Goal: Task Accomplishment & Management: Use online tool/utility

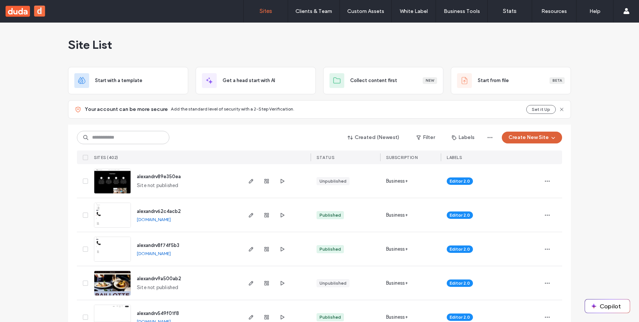
click at [526, 143] on button "Create New Site" at bounding box center [532, 138] width 60 height 12
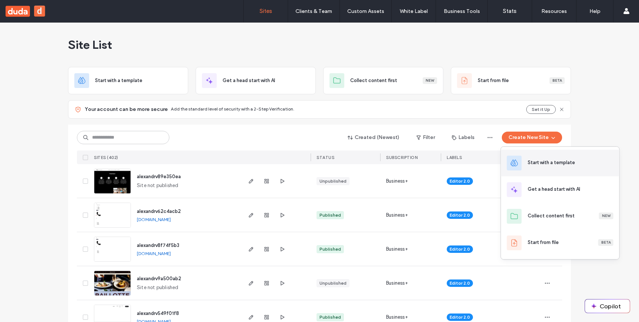
click at [528, 161] on div "Start with a template" at bounding box center [550, 162] width 47 height 7
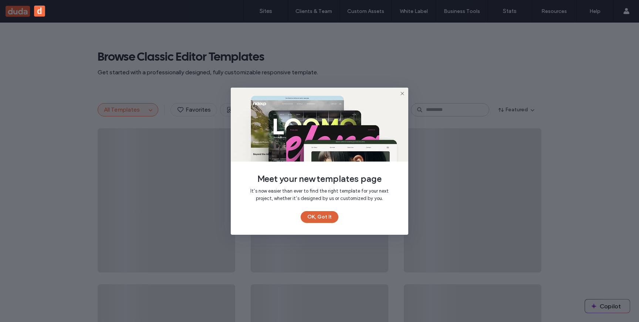
click at [326, 218] on button "OK, Got It" at bounding box center [319, 217] width 38 height 12
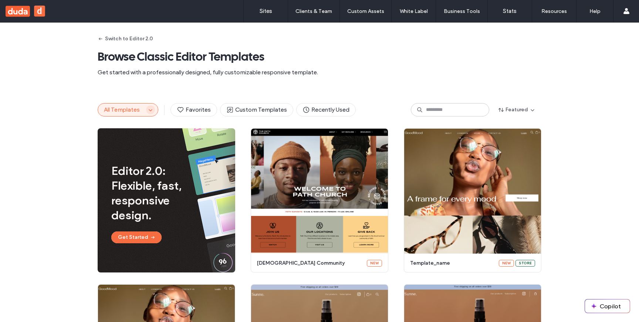
click at [147, 112] on icon "button" at bounding box center [150, 110] width 6 height 6
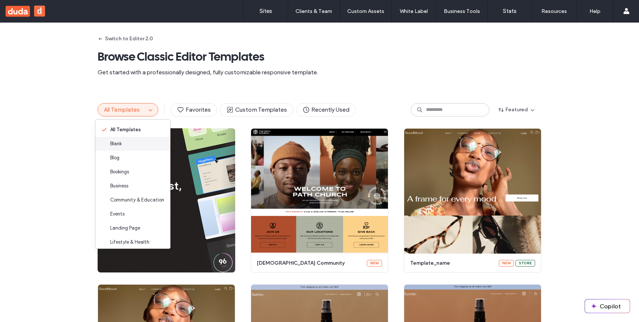
click at [136, 145] on div "Blank" at bounding box center [132, 144] width 75 height 14
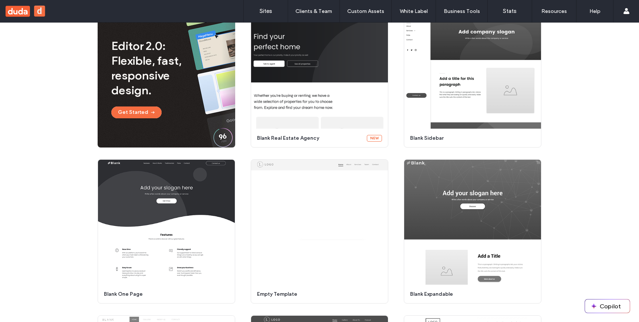
scroll to position [95, 0]
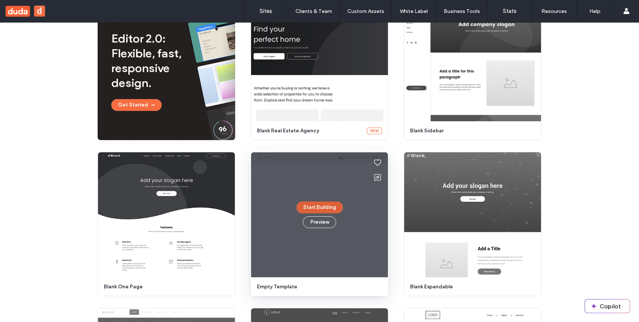
click at [310, 210] on button "Start Building" at bounding box center [319, 207] width 46 height 12
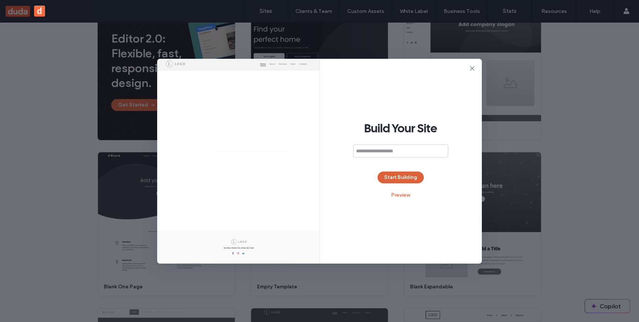
click at [395, 176] on button "Start Building" at bounding box center [400, 177] width 46 height 12
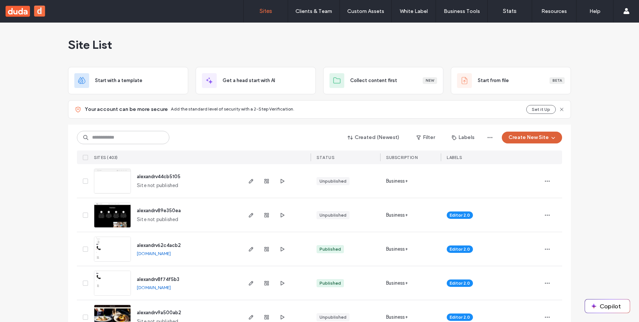
click at [525, 137] on button "Create New Site" at bounding box center [532, 138] width 60 height 12
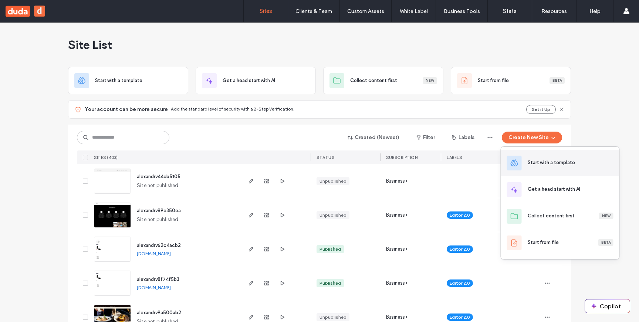
click at [527, 162] on div "Start with a template" at bounding box center [560, 163] width 118 height 27
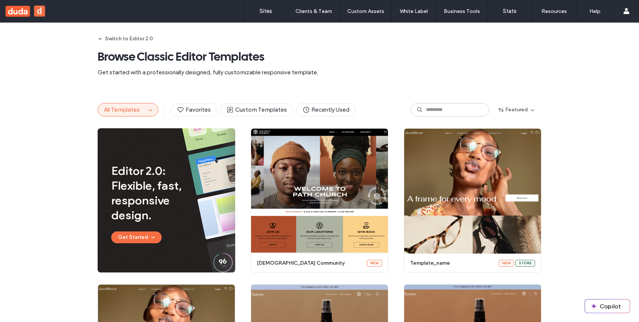
click at [139, 111] on button "All Templates" at bounding box center [122, 109] width 48 height 13
click at [147, 112] on icon "button" at bounding box center [150, 110] width 6 height 6
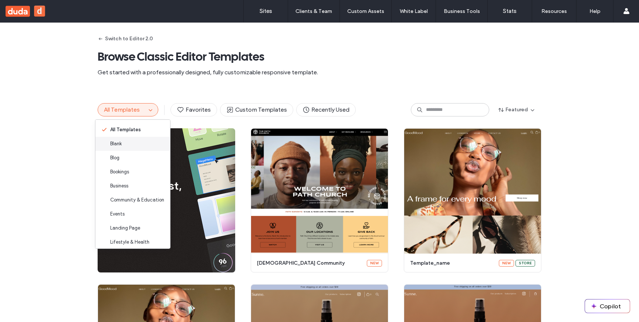
click at [140, 145] on div "Blank" at bounding box center [132, 144] width 75 height 14
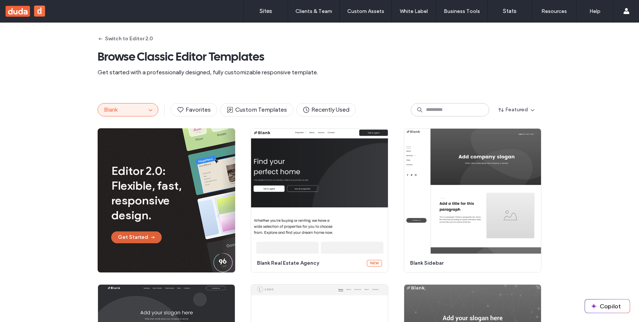
click at [150, 236] on icon "button" at bounding box center [153, 237] width 6 height 6
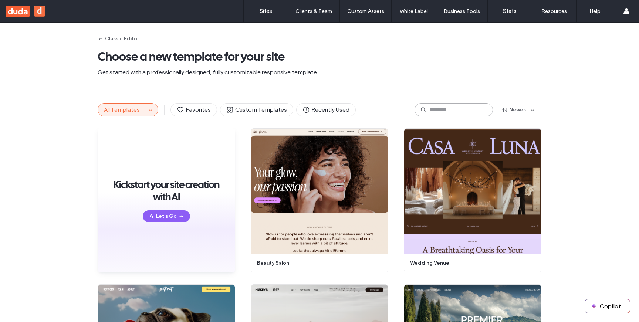
click at [441, 109] on input at bounding box center [453, 109] width 78 height 13
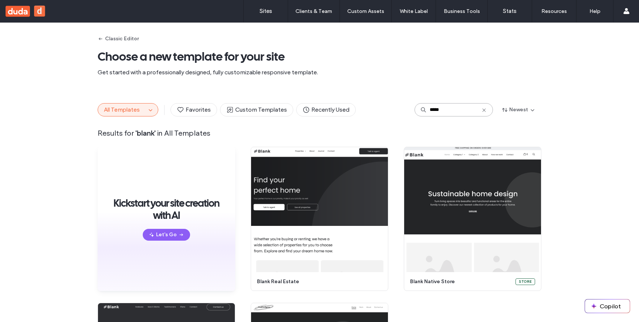
type input "*****"
click at [309, 65] on div "Classic Editor Choose a new template for your site Get started with a professio…" at bounding box center [319, 57] width 443 height 69
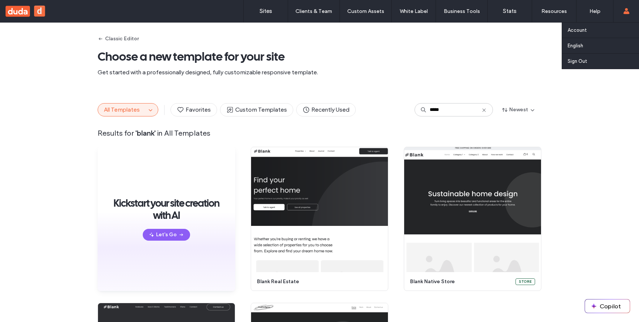
click at [624, 13] on use at bounding box center [626, 11] width 6 height 6
click at [593, 33] on link "Account" at bounding box center [602, 30] width 71 height 15
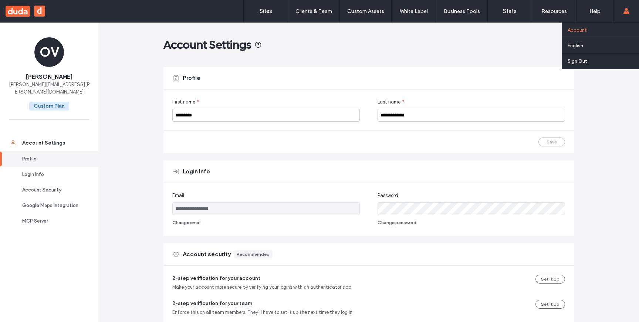
click at [630, 11] on div "Account English Español (España) 日本語 Português Français Deutsch Türkçe English …" at bounding box center [626, 11] width 26 height 22
click at [605, 27] on link "Account" at bounding box center [602, 30] width 71 height 15
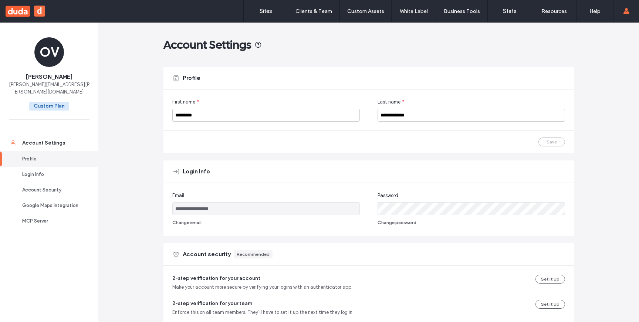
click at [18, 11] on use at bounding box center [18, 11] width 24 height 11
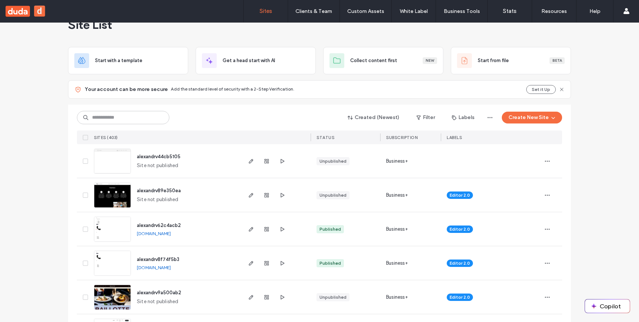
scroll to position [27, 0]
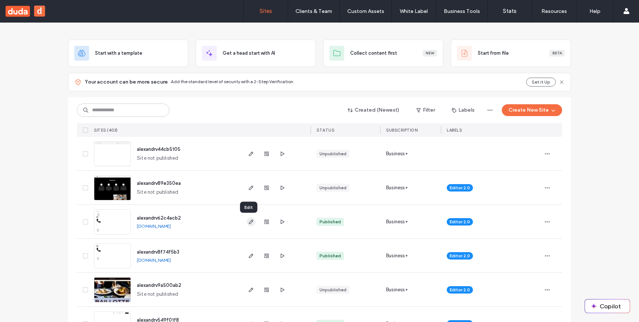
click at [251, 220] on icon "button" at bounding box center [251, 222] width 6 height 6
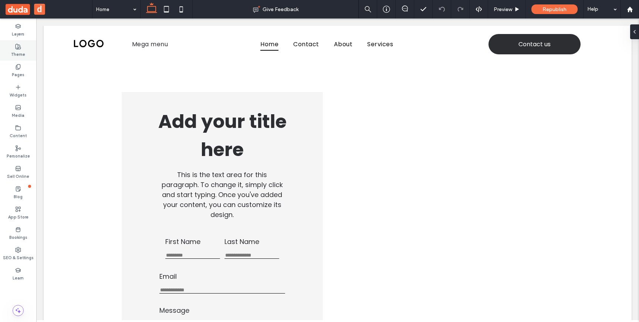
click at [21, 55] on label "Theme" at bounding box center [18, 54] width 14 height 8
click at [21, 97] on label "Widgets" at bounding box center [18, 94] width 17 height 8
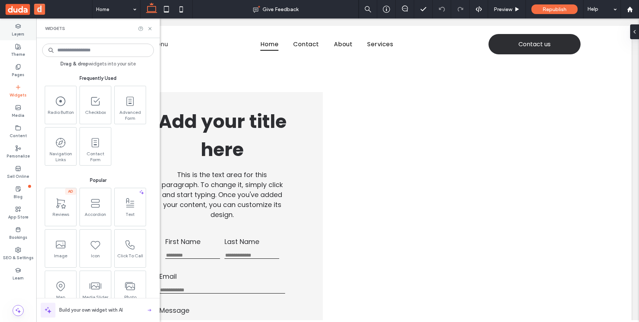
click at [20, 32] on label "Layers" at bounding box center [18, 33] width 13 height 8
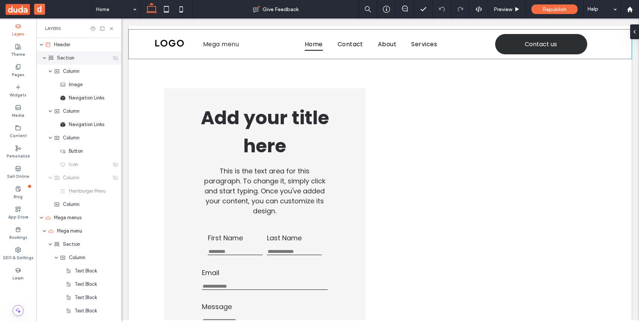
click at [45, 58] on icon "expand Section" at bounding box center [44, 58] width 4 height 6
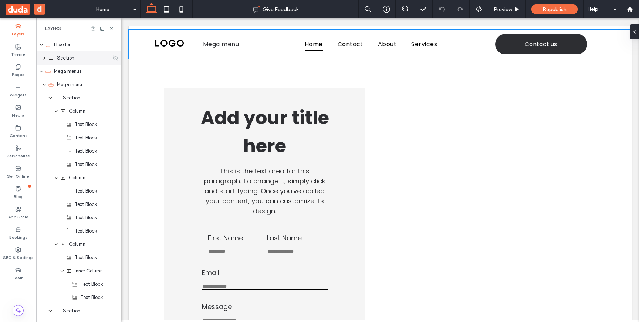
click at [44, 58] on icon "expand Section" at bounding box center [44, 58] width 6 height 4
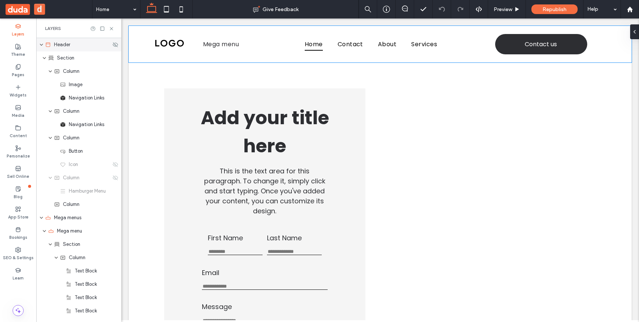
click at [40, 44] on icon "expand Header" at bounding box center [41, 45] width 4 height 6
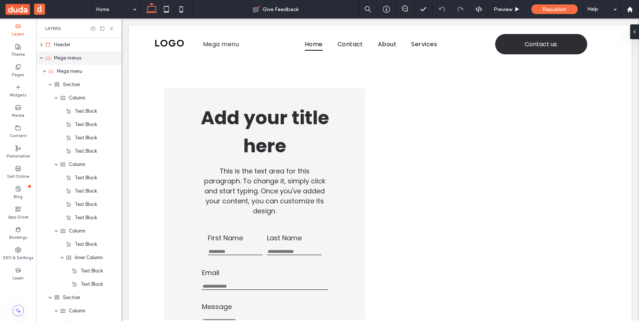
click at [41, 55] on icon "expand Mega menus" at bounding box center [41, 58] width 4 height 6
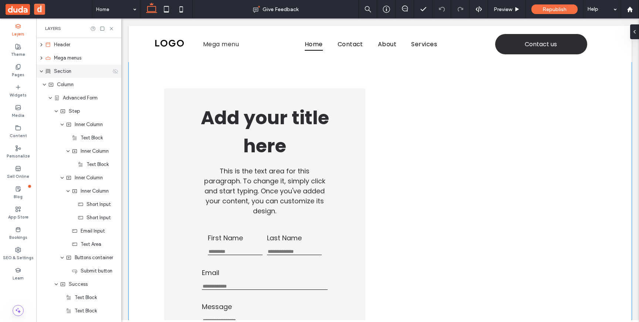
click at [42, 70] on icon "expand Section" at bounding box center [41, 71] width 4 height 6
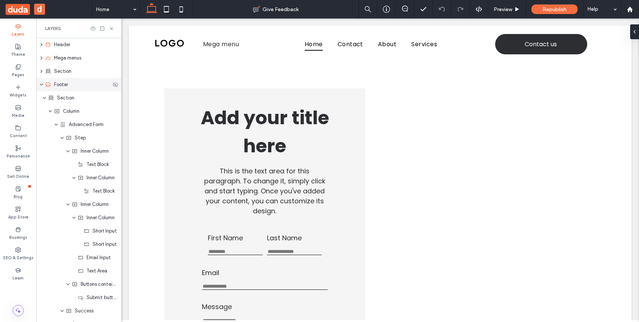
click at [42, 83] on icon "expand Footer" at bounding box center [41, 85] width 4 height 6
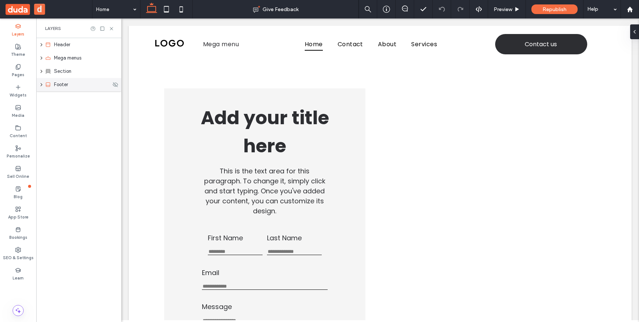
click at [43, 84] on icon "expand Footer" at bounding box center [41, 84] width 6 height 4
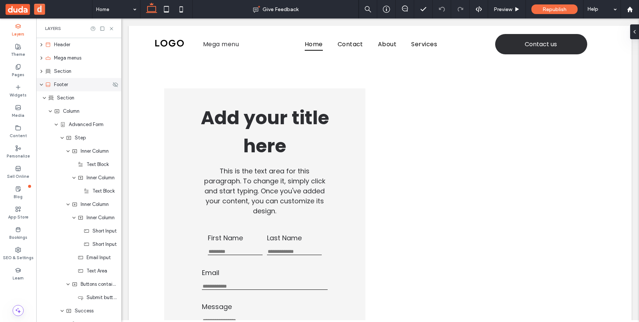
click at [43, 86] on icon "expand Footer" at bounding box center [41, 85] width 4 height 6
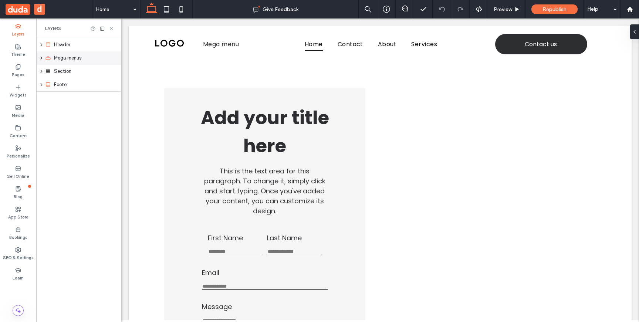
click at [54, 57] on span "Mega menus" at bounding box center [67, 57] width 27 height 7
click at [41, 60] on div "Mega menus" at bounding box center [78, 57] width 85 height 13
click at [41, 58] on icon "expand Mega menus" at bounding box center [41, 58] width 6 height 4
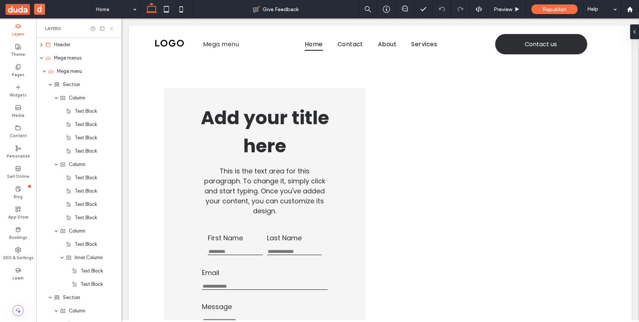
click at [111, 28] on icon at bounding box center [112, 29] width 6 height 6
